Goal: Task Accomplishment & Management: Manage account settings

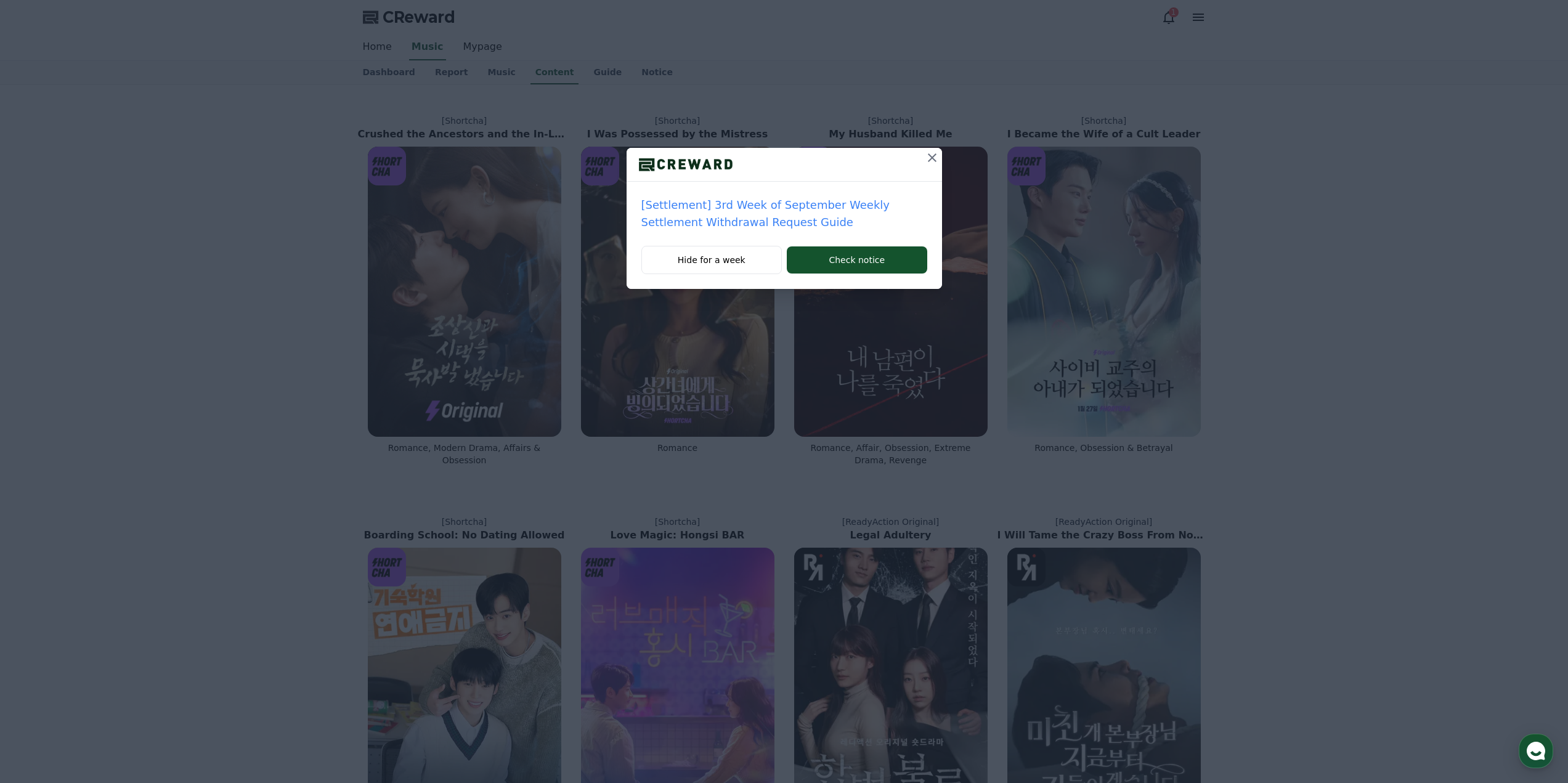
click at [913, 164] on div at bounding box center [784, 165] width 316 height 34
click at [926, 159] on icon at bounding box center [931, 157] width 14 height 14
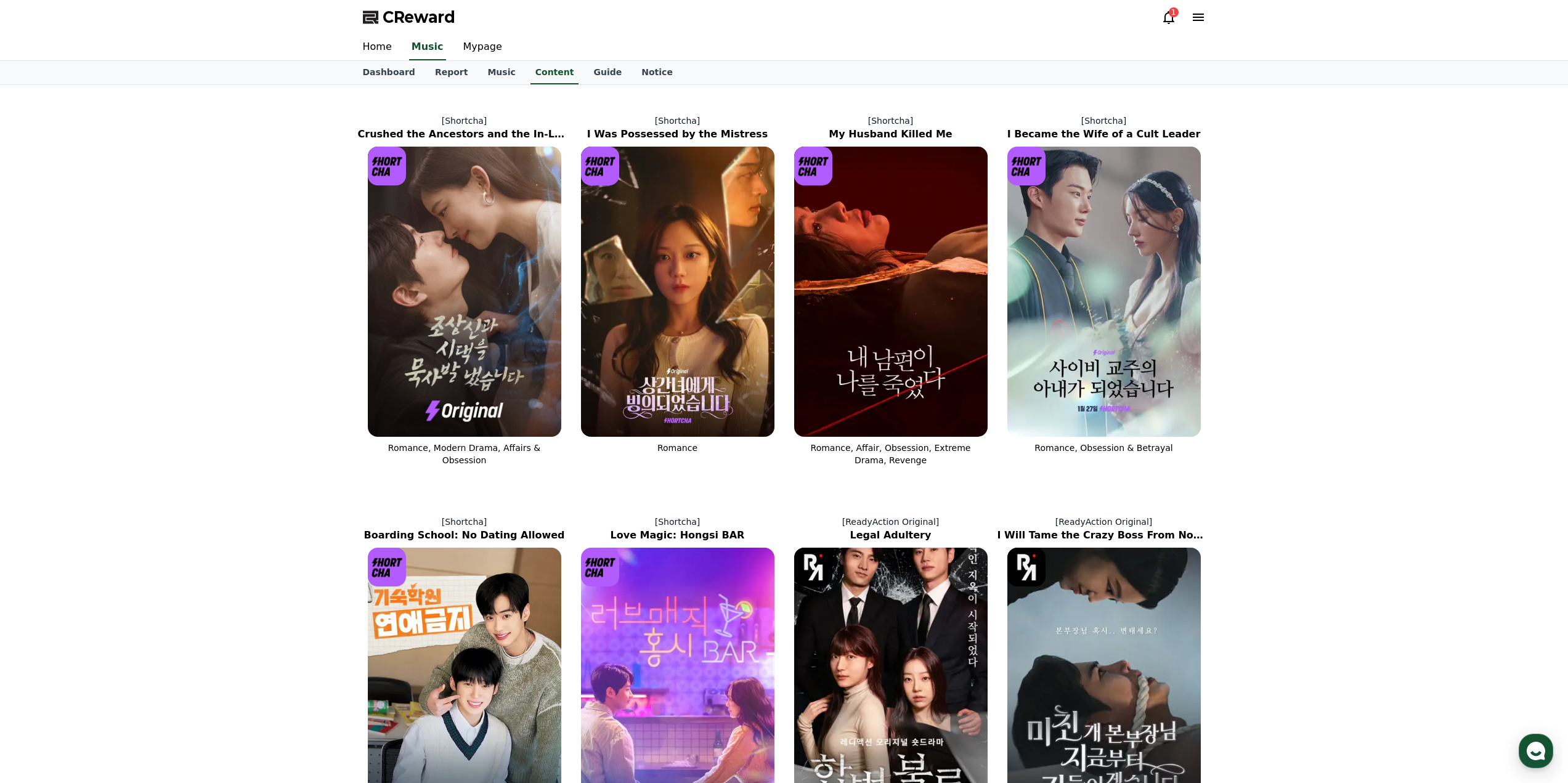
click at [1154, 27] on div "CReward 1" at bounding box center [784, 17] width 863 height 34
click at [1165, 24] on icon at bounding box center [1168, 17] width 14 height 14
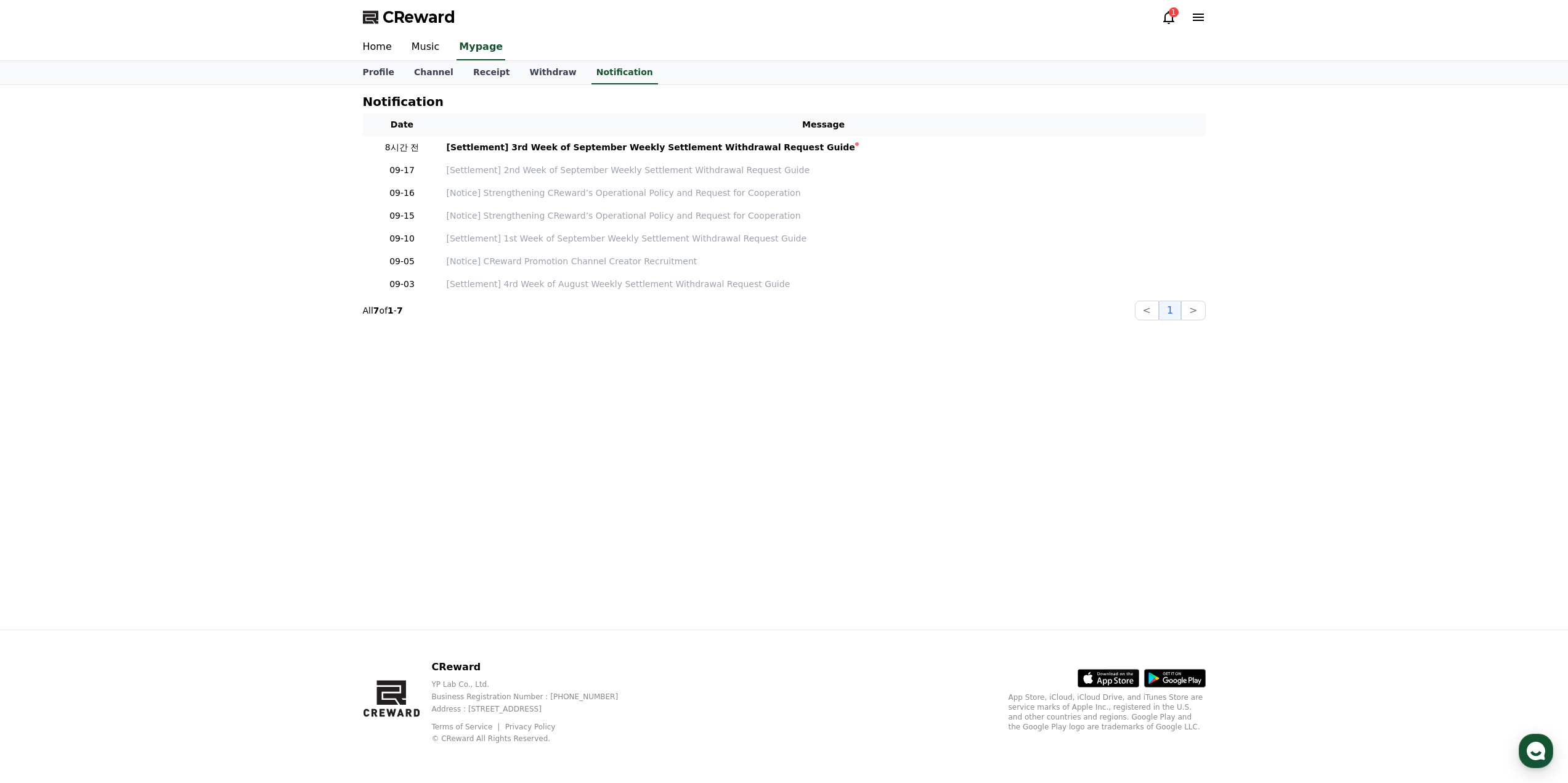
click at [1174, 21] on icon at bounding box center [1168, 17] width 14 height 14
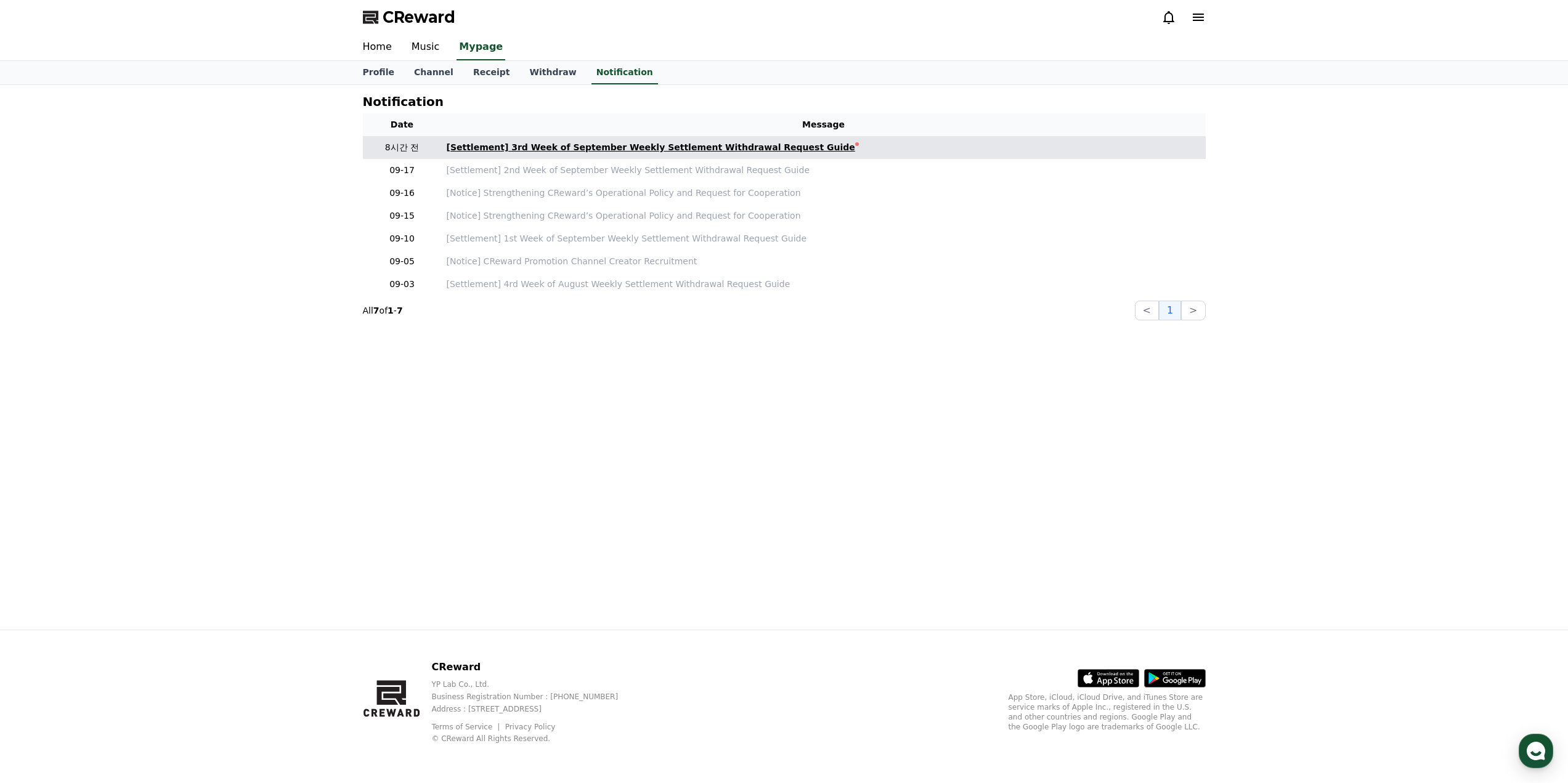
click at [702, 143] on div "[Settlement] 3rd Week of September Weekly Settlement Withdrawal Request Guide" at bounding box center [651, 147] width 409 height 13
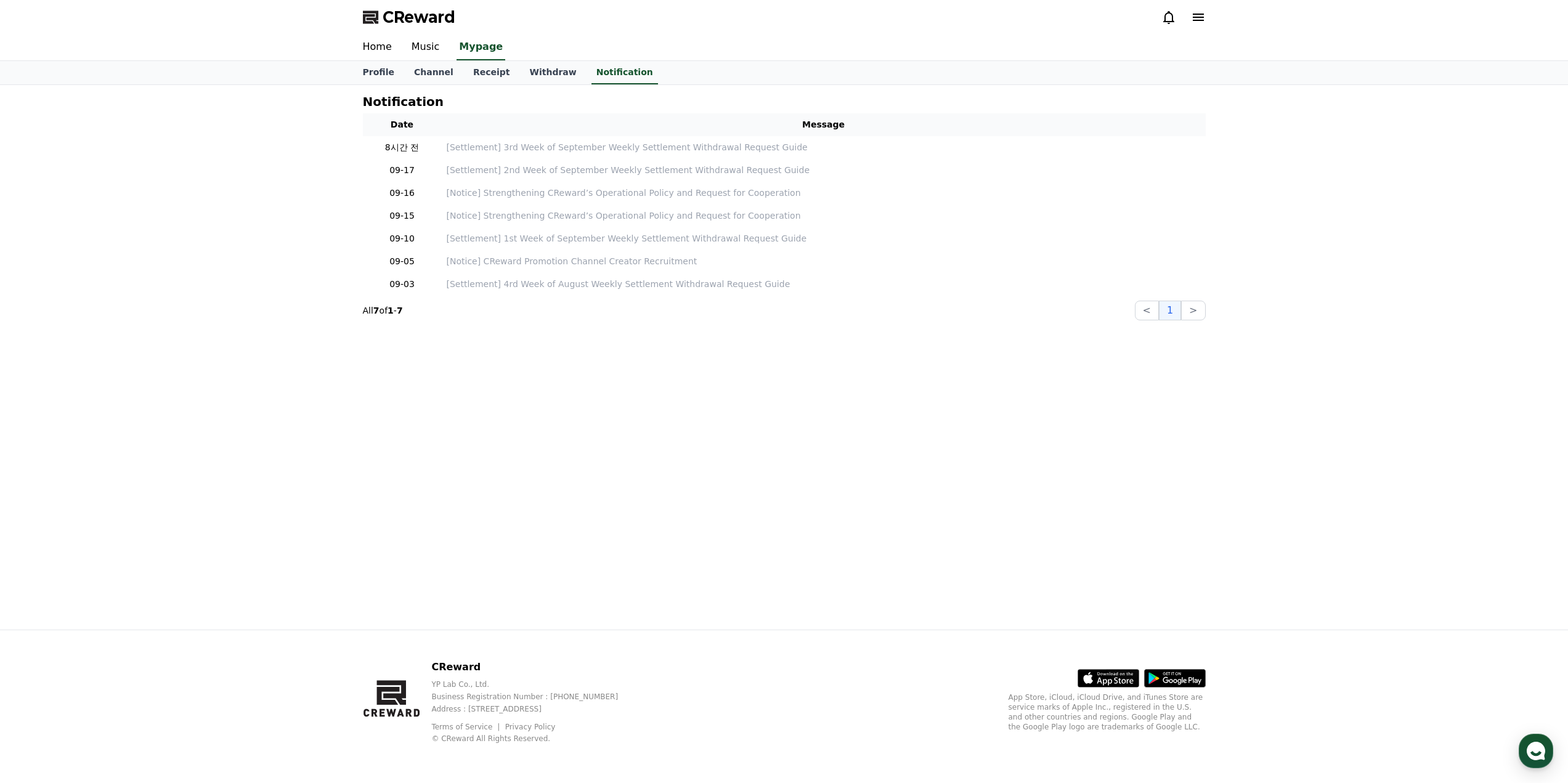
click at [541, 71] on link "Withdraw" at bounding box center [552, 72] width 66 height 24
click at [486, 72] on link "Receipt" at bounding box center [491, 72] width 56 height 24
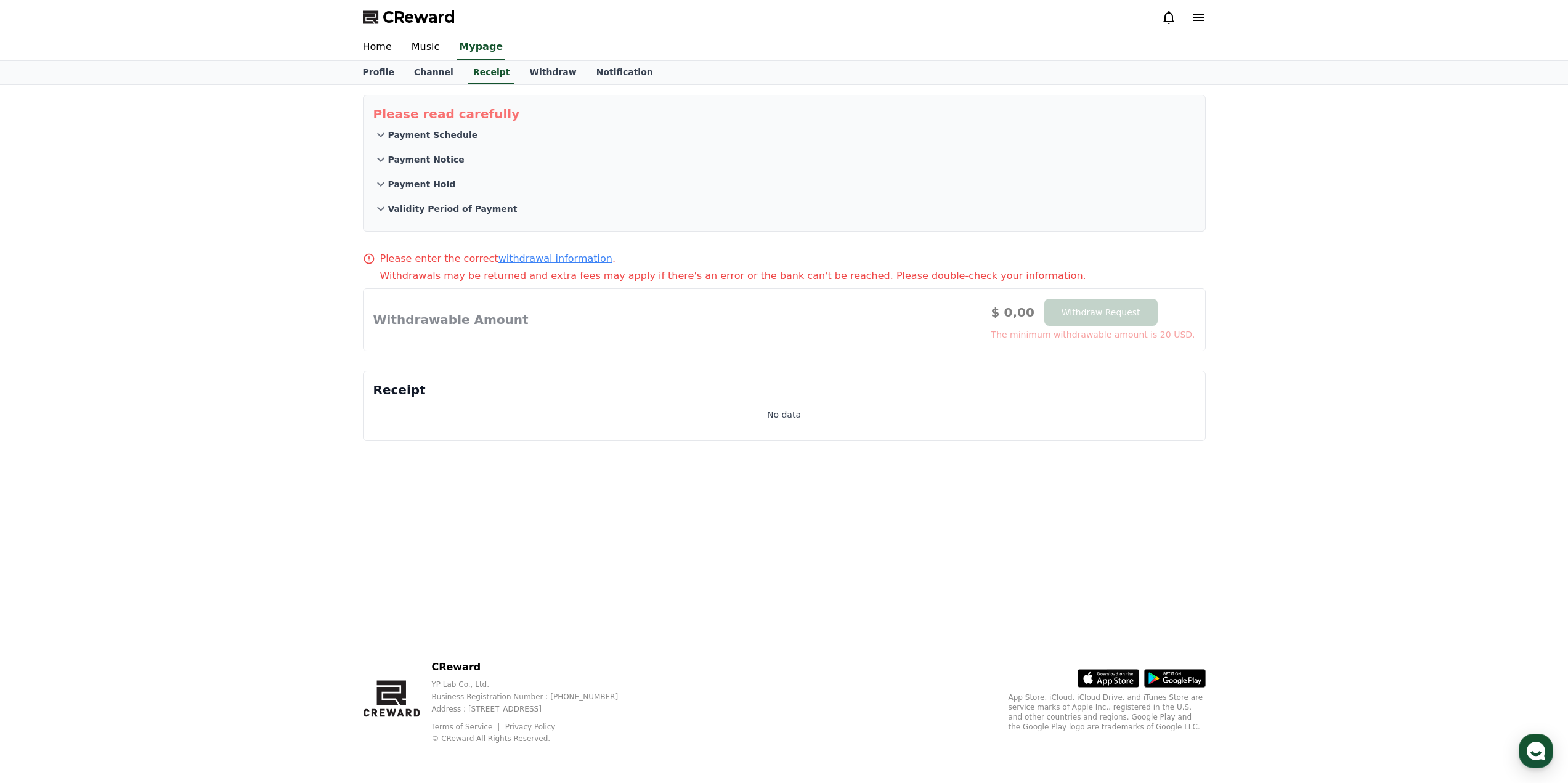
drag, startPoint x: 284, startPoint y: 290, endPoint x: 207, endPoint y: 268, distance: 80.1
click at [207, 268] on div "Please read carefully Payment Schedule Payment Notice Payment Hold Validity Per…" at bounding box center [784, 357] width 1568 height 544
drag, startPoint x: 408, startPoint y: 43, endPoint x: 399, endPoint y: 44, distance: 9.1
click at [408, 43] on link "Music" at bounding box center [426, 47] width 48 height 26
click at [386, 46] on link "Home" at bounding box center [378, 47] width 49 height 26
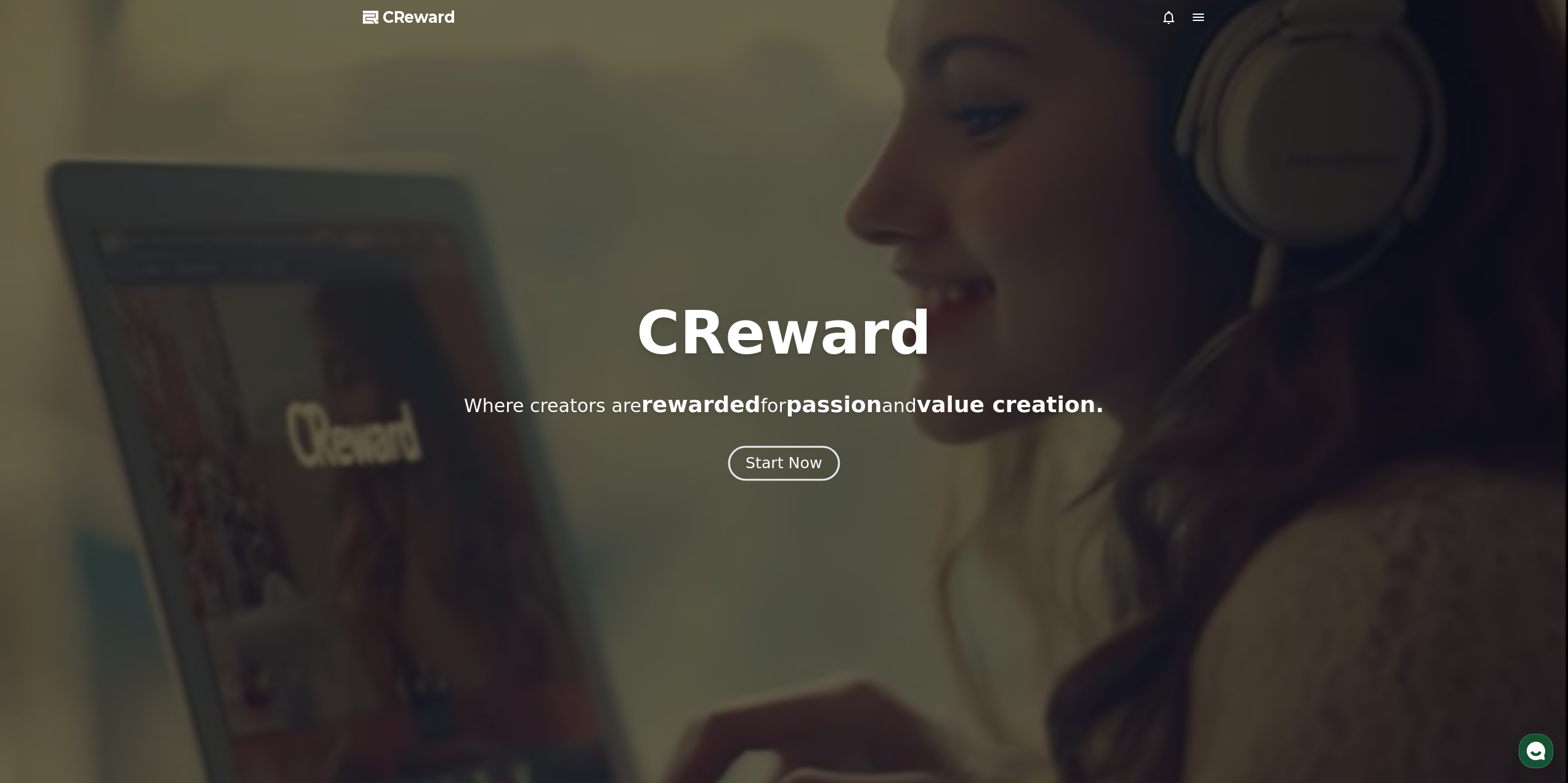
click at [774, 466] on div "Start Now" at bounding box center [783, 463] width 76 height 21
